Goal: Task Accomplishment & Management: Manage account settings

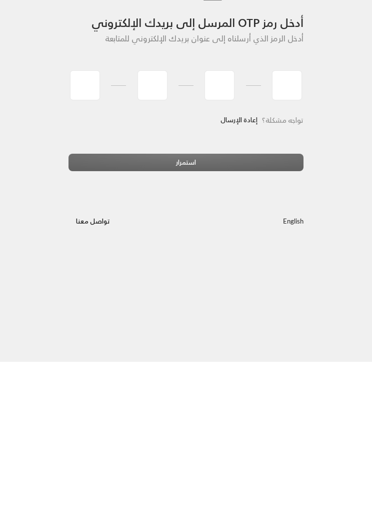
click at [246, 261] on link "إعادة الإرسال" at bounding box center [238, 270] width 37 height 19
click at [244, 277] on link "إعادة الإرسال" at bounding box center [238, 270] width 37 height 19
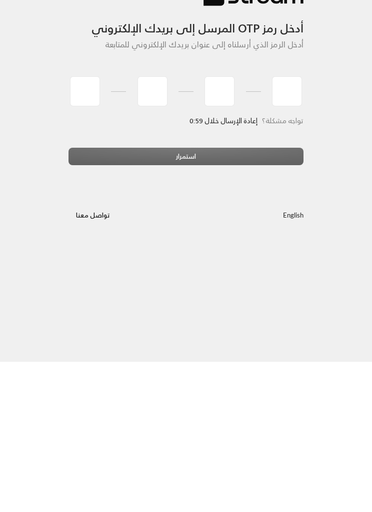
click at [244, 277] on span "إعادة الإرسال خلال 0:59" at bounding box center [223, 271] width 67 height 12
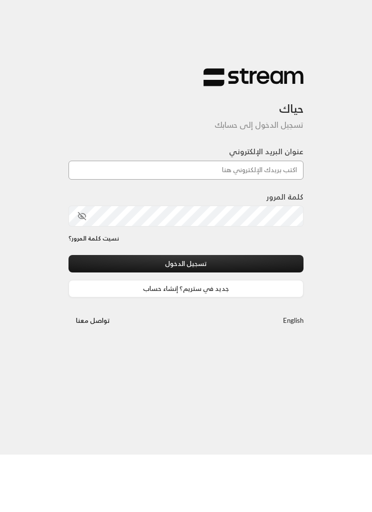
type input "[EMAIL_ADDRESS][DOMAIN_NAME]"
click at [186, 313] on button "تسجيل الدخول" at bounding box center [185, 321] width 235 height 17
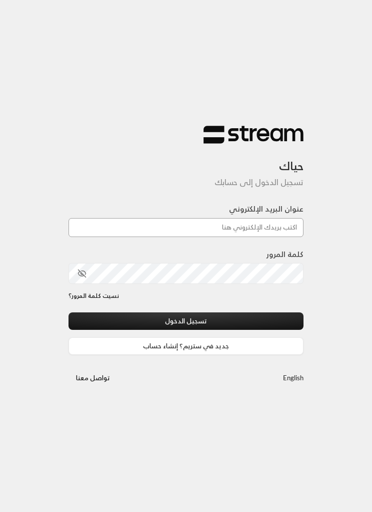
type input "[EMAIL_ADDRESS][DOMAIN_NAME]"
click at [249, 327] on button "تسجيل الدخول" at bounding box center [185, 321] width 235 height 17
type input "[EMAIL_ADDRESS][DOMAIN_NAME]"
click at [271, 321] on button "تسجيل الدخول" at bounding box center [185, 321] width 235 height 17
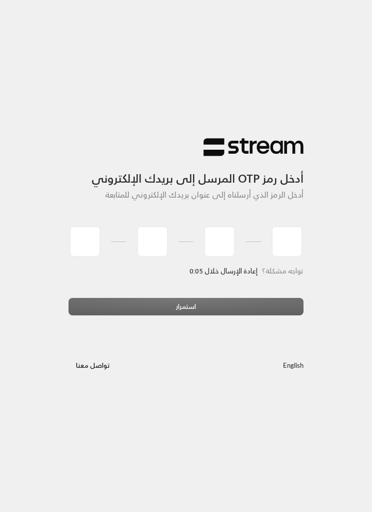
click at [248, 3] on div "أدخل رمز OTP المرسل إلى بريدك الإلكتروني أدخل الرمز الذي أرسلناه إلى عنوان بريد…" at bounding box center [186, 256] width 372 height 512
